Goal: Browse casually

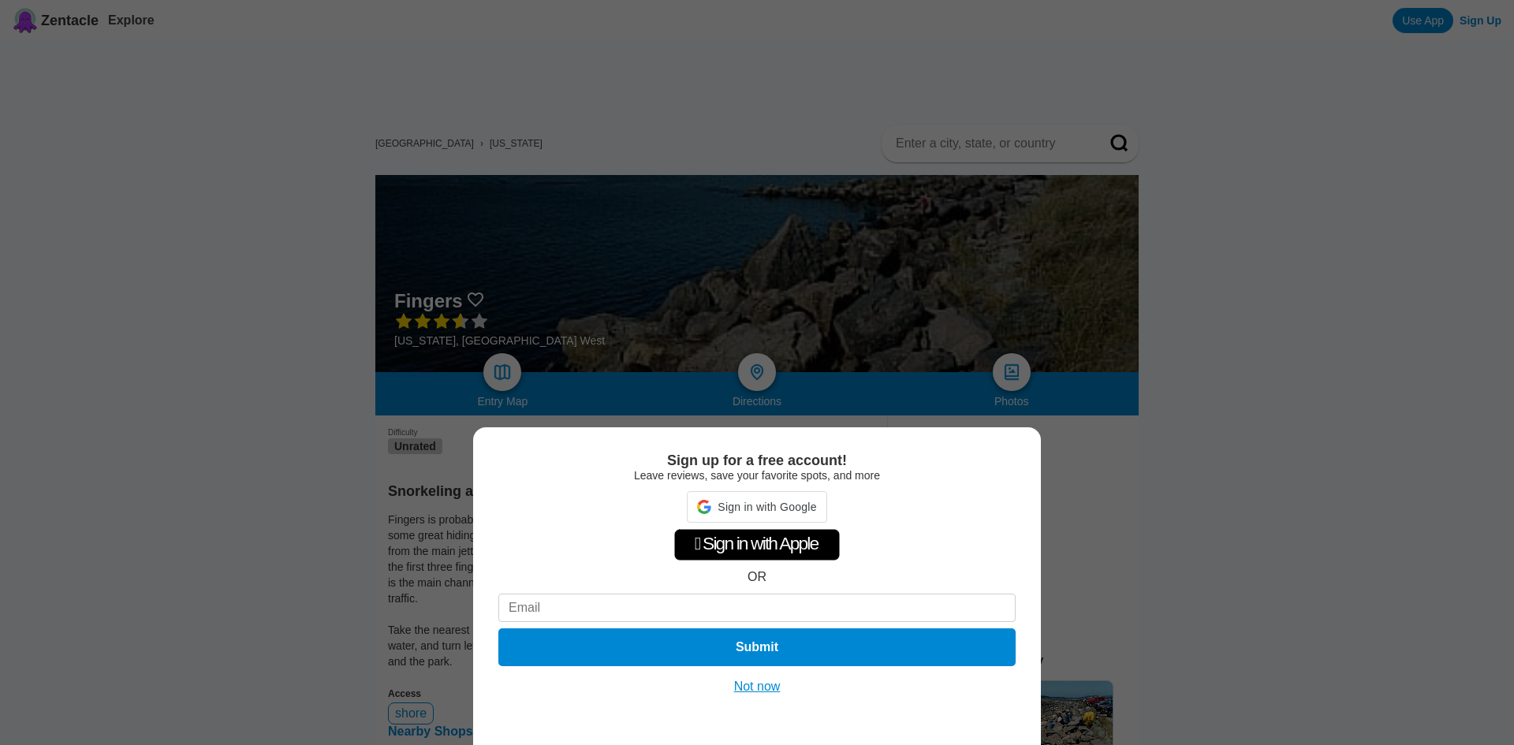
click at [762, 695] on div "Sign up for a free account! Leave reviews, save your favorite spots, and more S…" at bounding box center [757, 586] width 568 height 318
click at [762, 694] on button "Not now" at bounding box center [757, 687] width 56 height 16
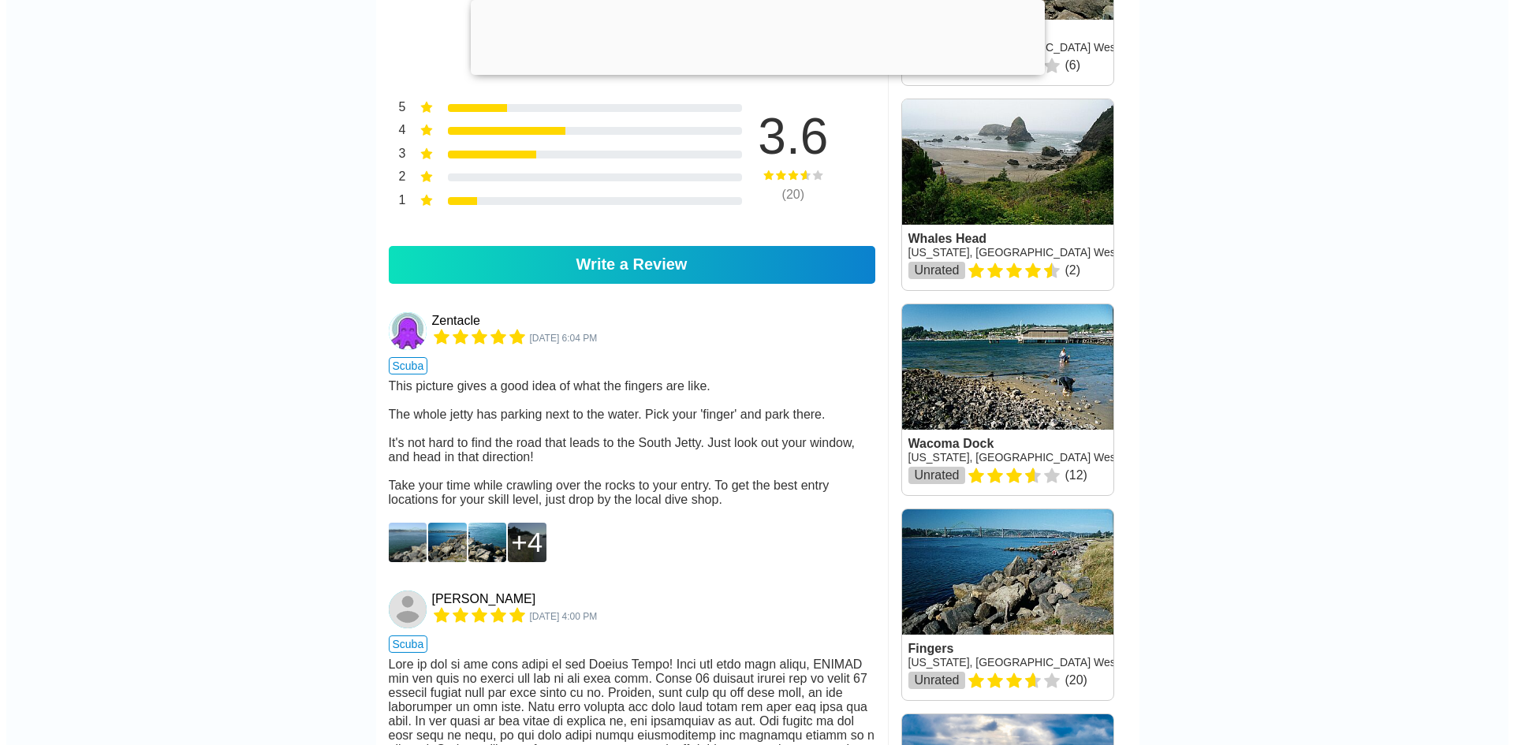
scroll to position [791, 0]
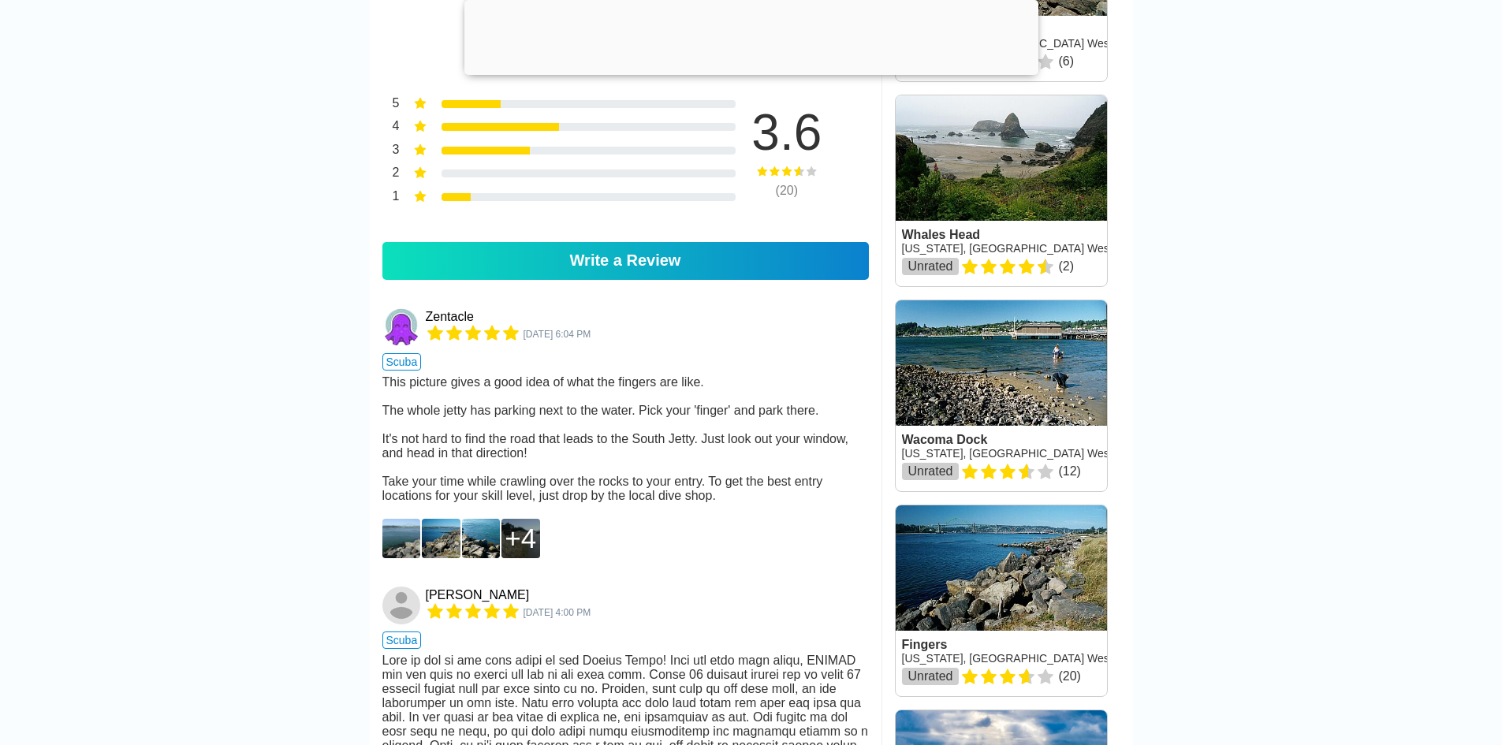
click at [400, 556] on img at bounding box center [401, 538] width 39 height 39
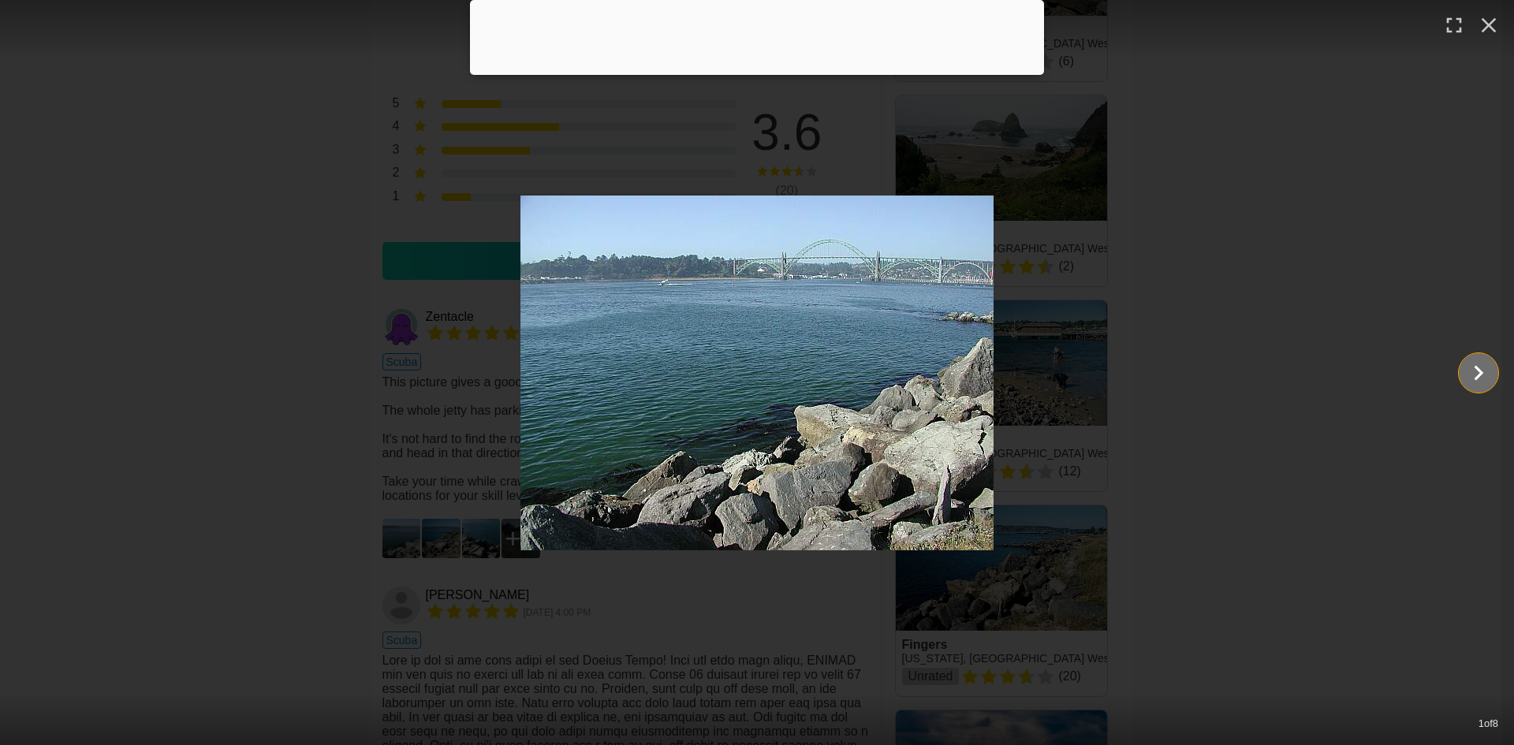
click at [1468, 380] on icon "Show slide 2 of 8" at bounding box center [1478, 373] width 30 height 38
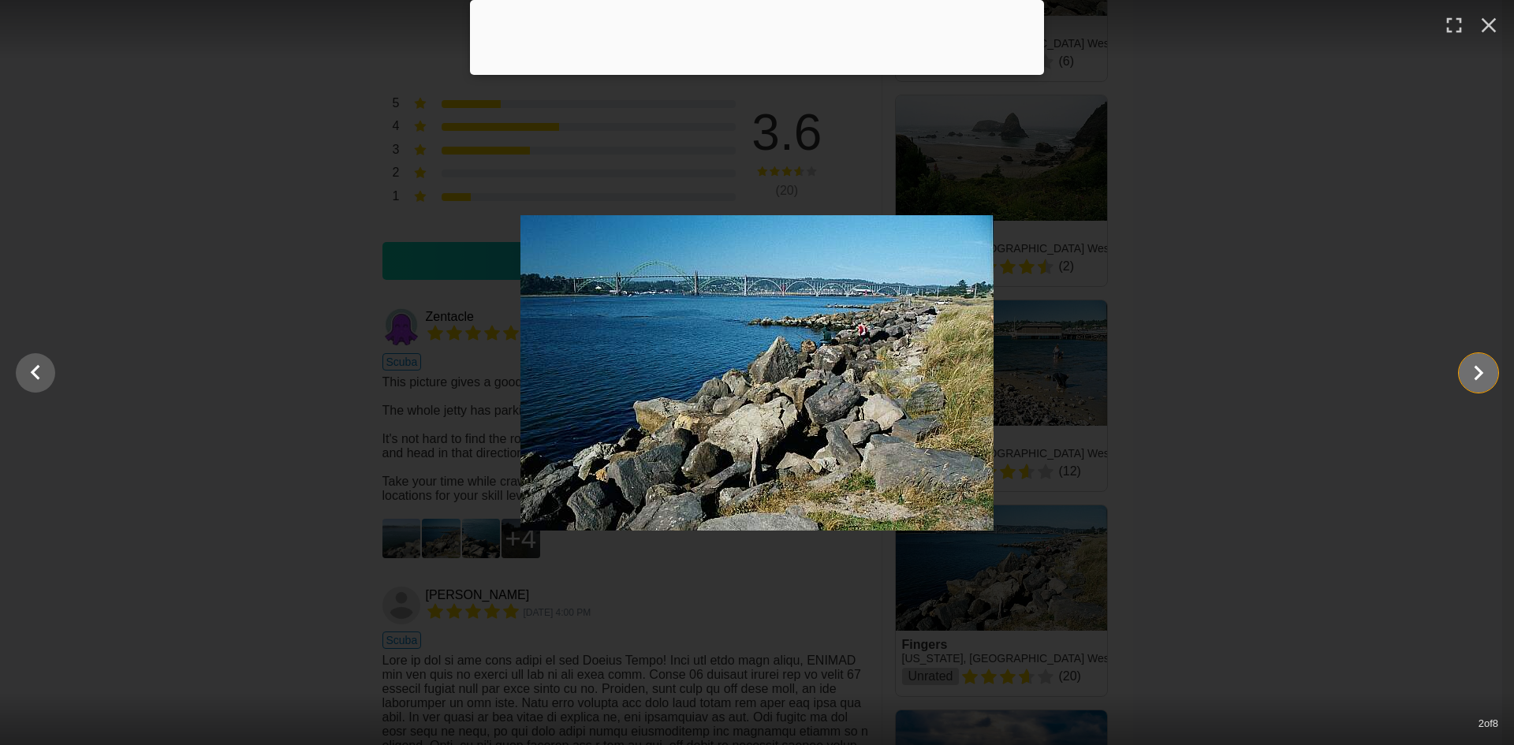
click at [1473, 376] on icon "Show slide 3 of 8" at bounding box center [1478, 373] width 30 height 38
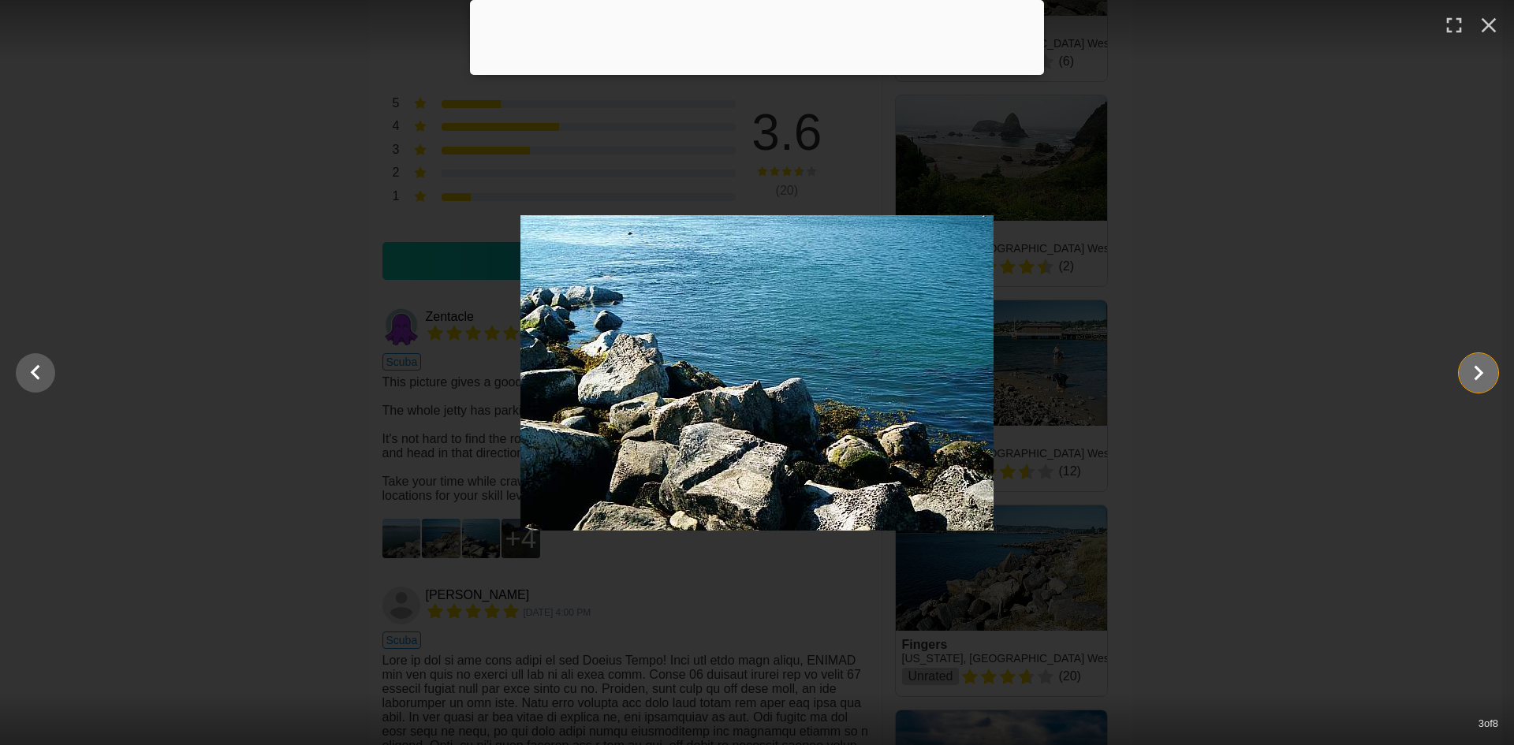
click at [1473, 376] on icon "Show slide 4 of 8" at bounding box center [1478, 373] width 30 height 38
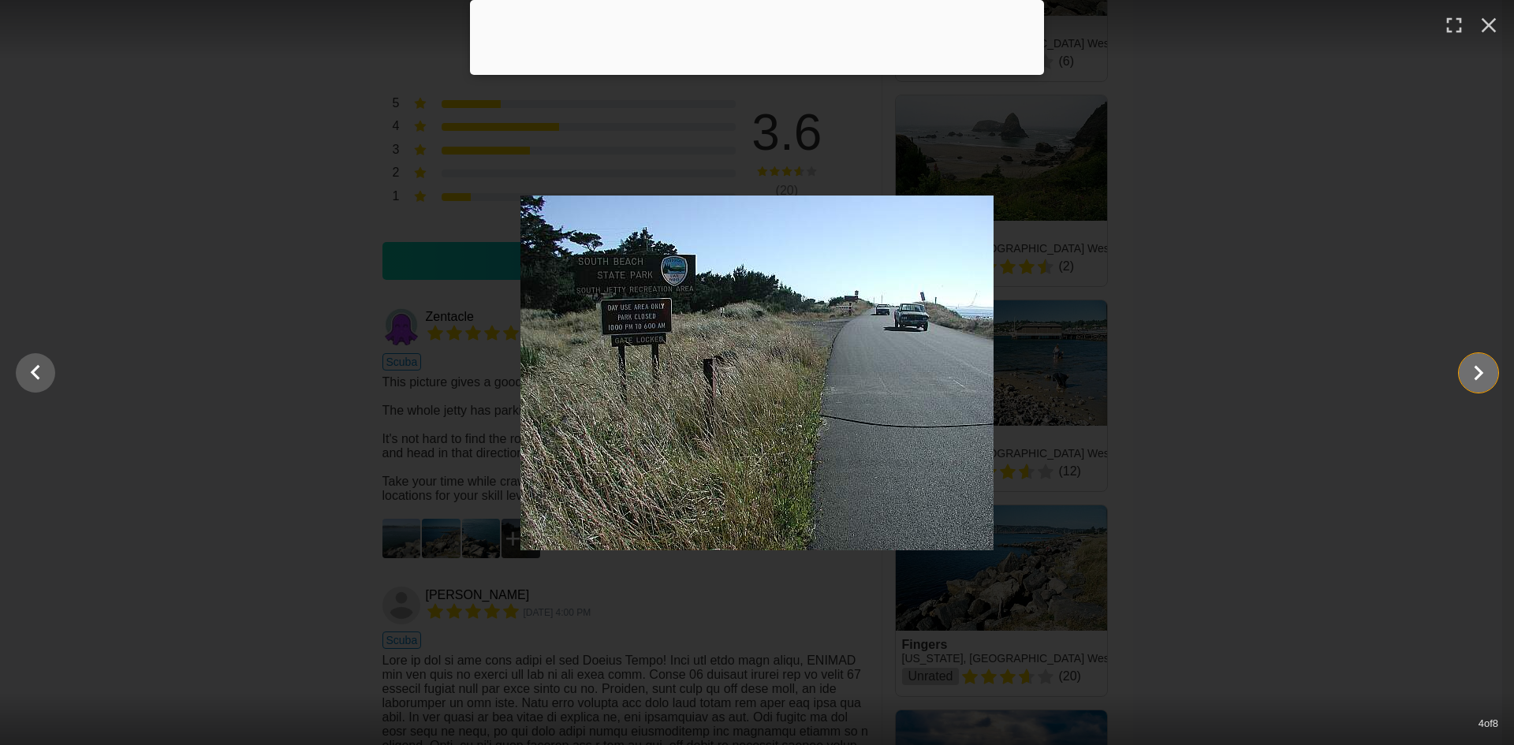
click at [1473, 376] on icon "Show slide 5 of 8" at bounding box center [1478, 373] width 30 height 38
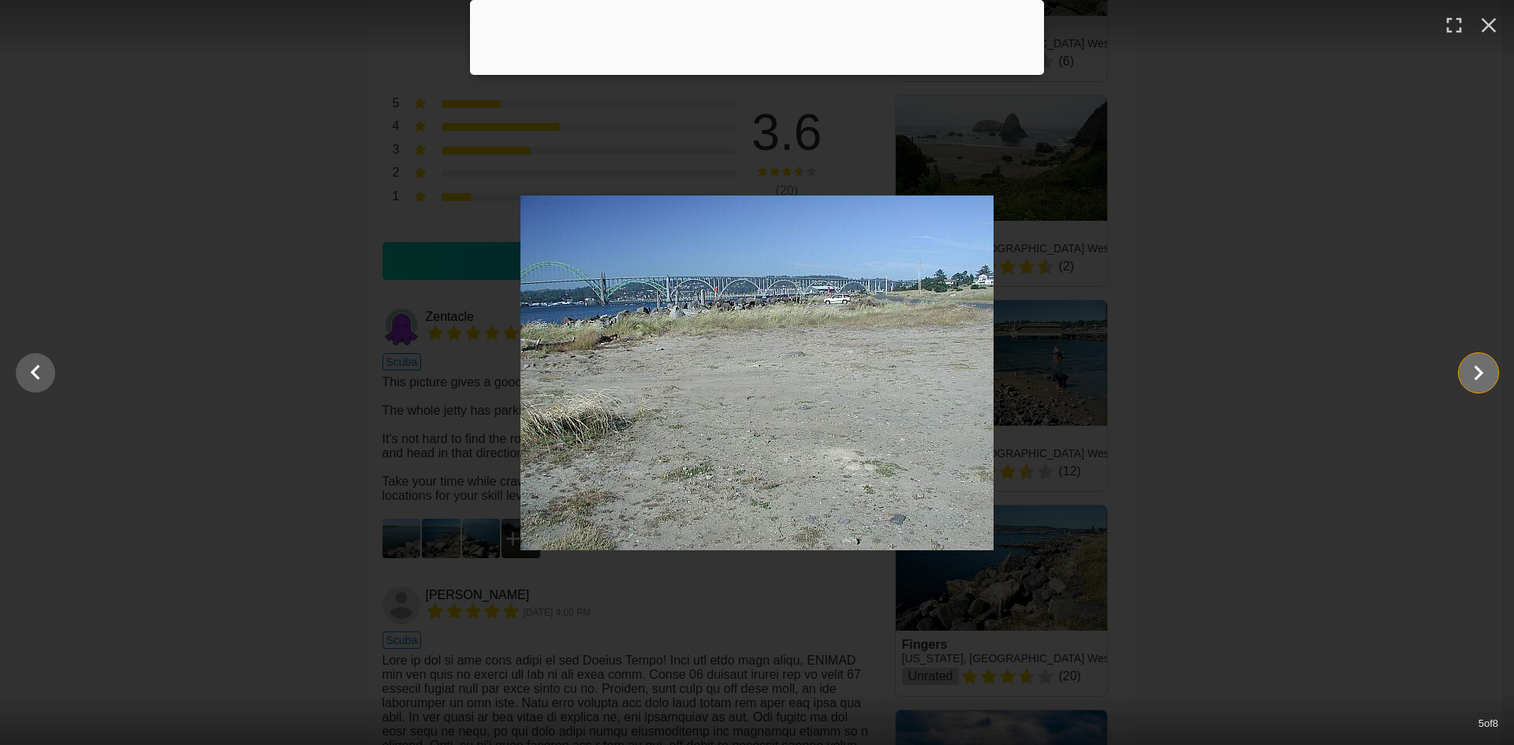
click at [1473, 376] on icon "Show slide 6 of 8" at bounding box center [1478, 373] width 30 height 38
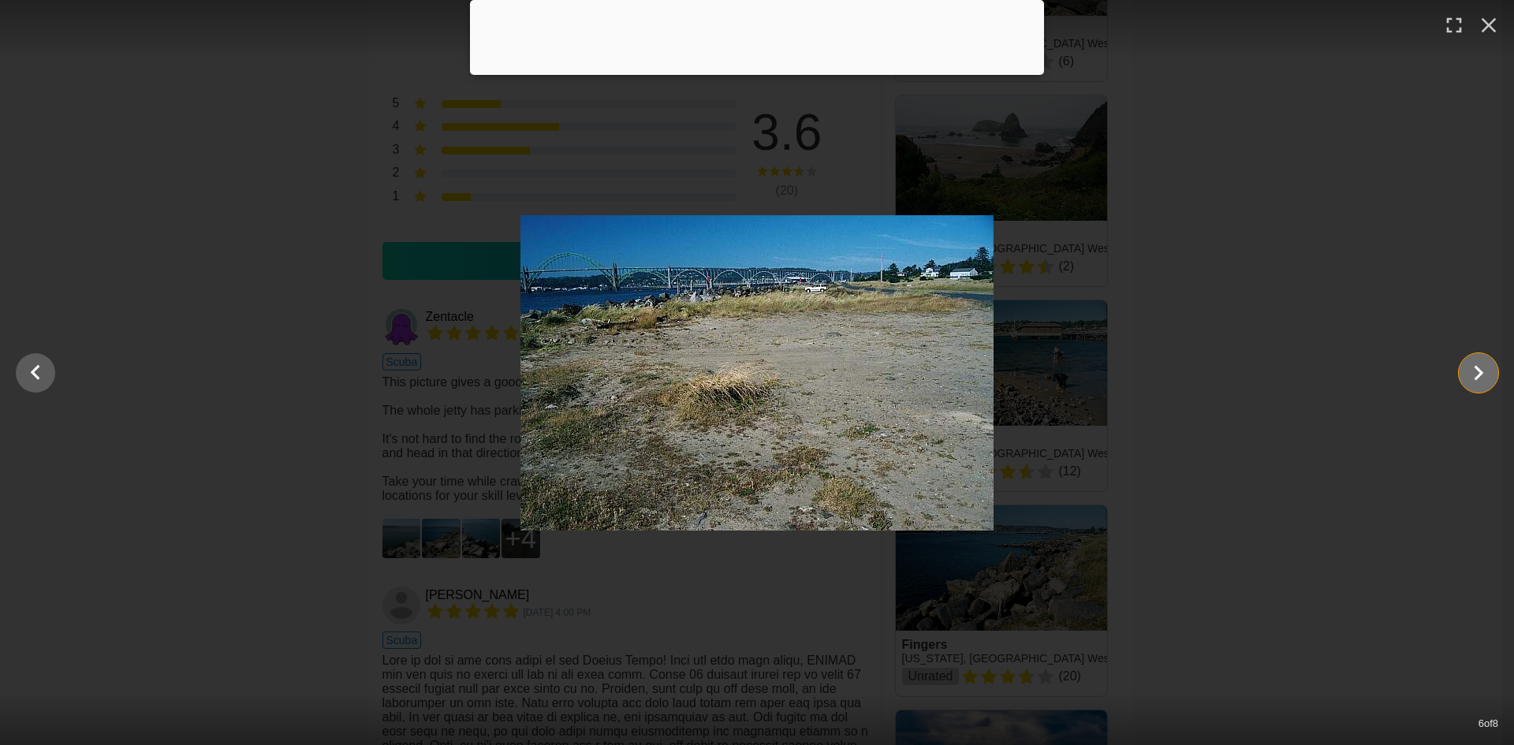
click at [1473, 376] on icon "Show slide 7 of 8" at bounding box center [1478, 373] width 30 height 38
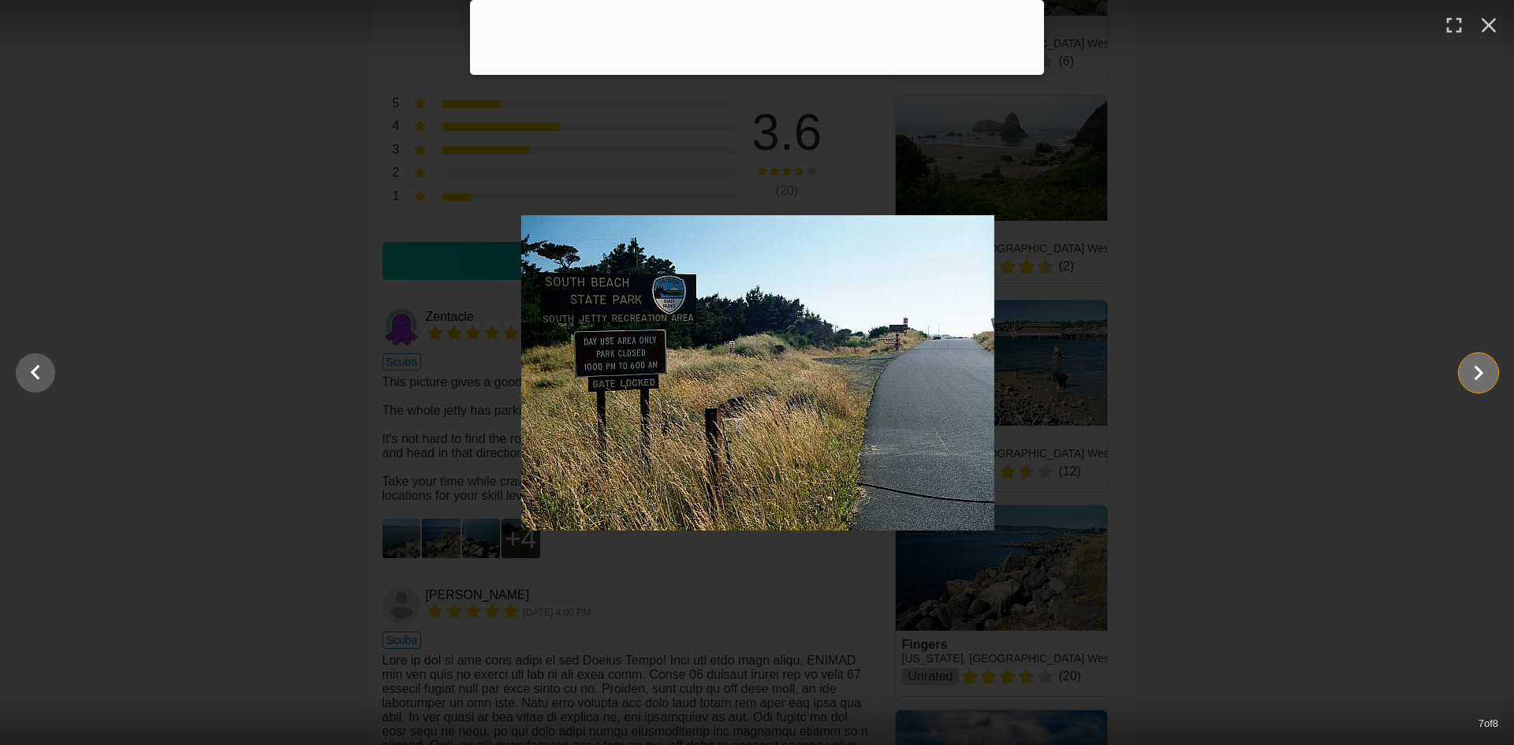
click at [1473, 376] on icon "Show slide 8 of 8" at bounding box center [1478, 373] width 30 height 38
